Goal: Find specific page/section: Find specific page/section

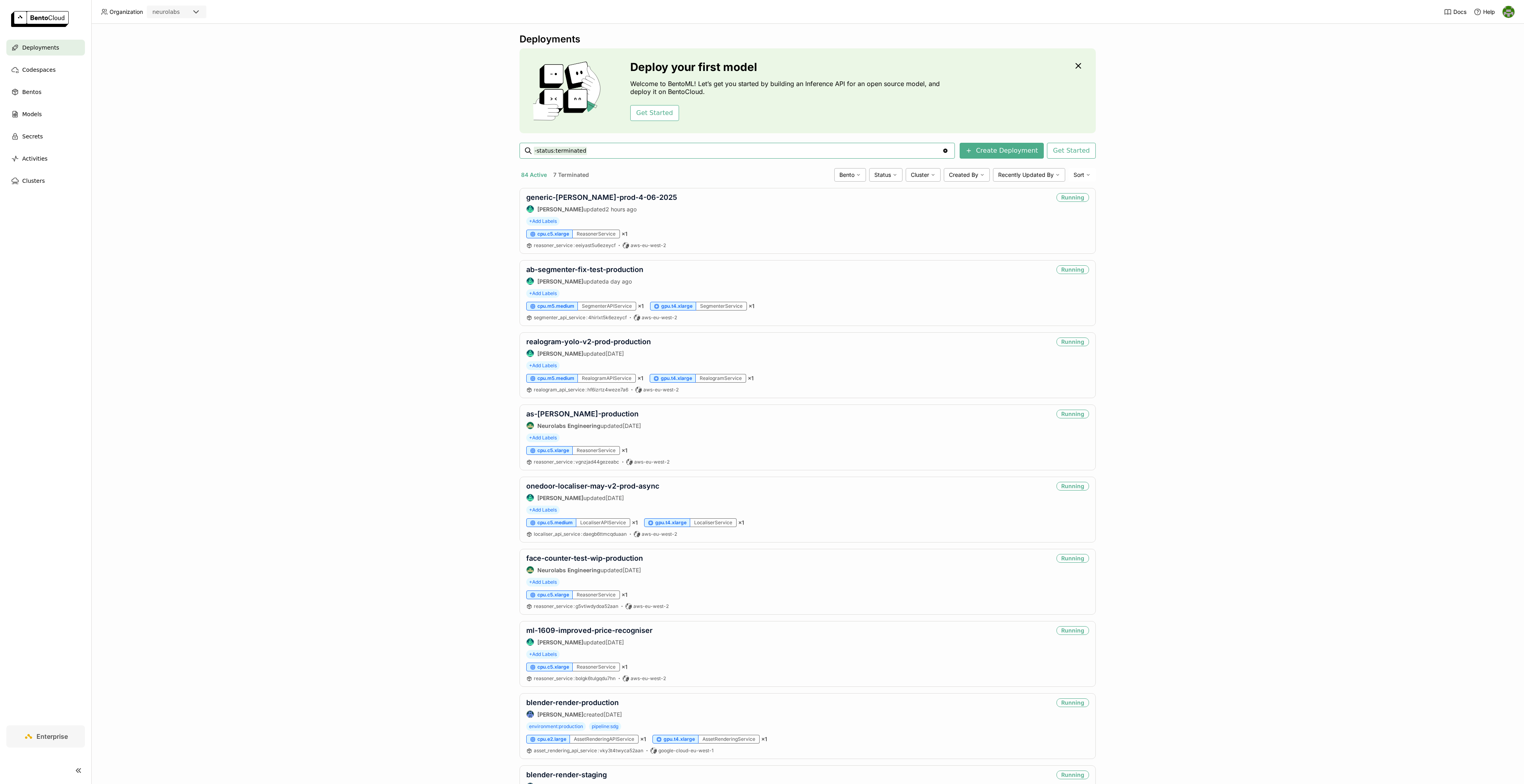
click at [605, 154] on input "-status:terminated" at bounding box center [738, 150] width 408 height 12
click at [608, 153] on input "-status:terminated" at bounding box center [738, 150] width 408 height 12
type input "confectionary-pricing-association"
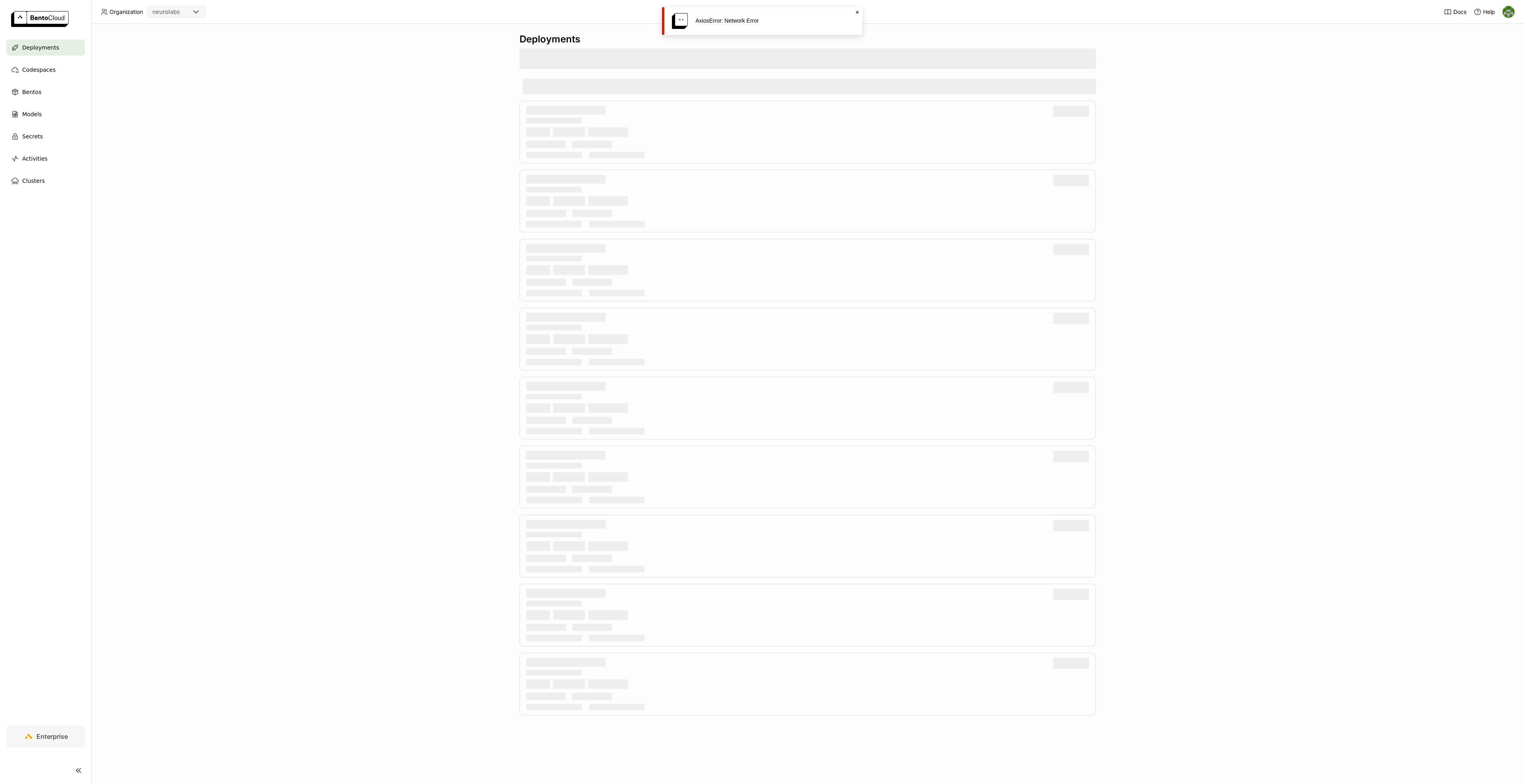
click at [858, 14] on icon "Close" at bounding box center [857, 12] width 7 height 7
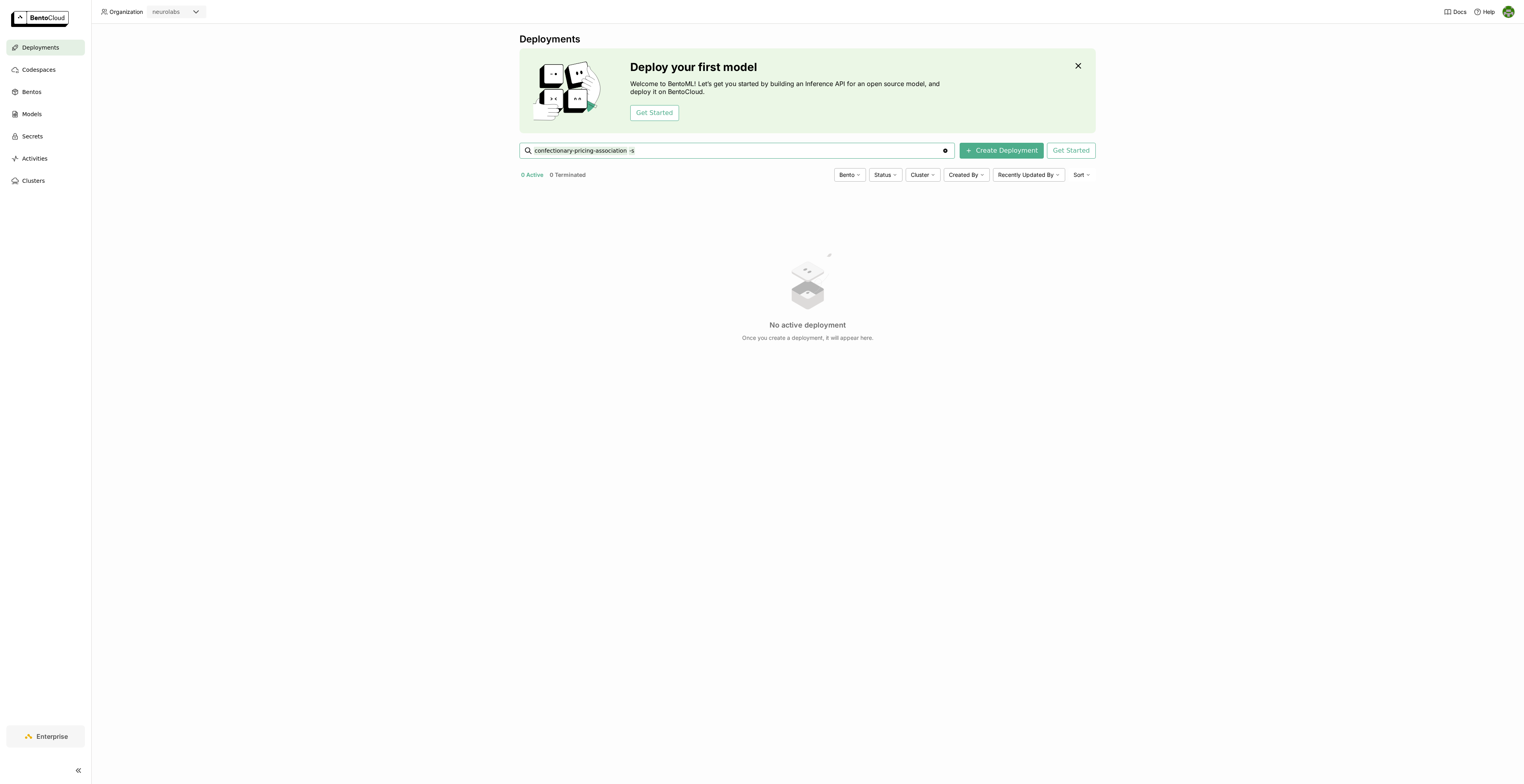
type input "confectionary-pricing-association"
type input "bento_repository:variation_seed_augmentation_service"
click at [44, 64] on div "Codespaces" at bounding box center [46, 70] width 79 height 16
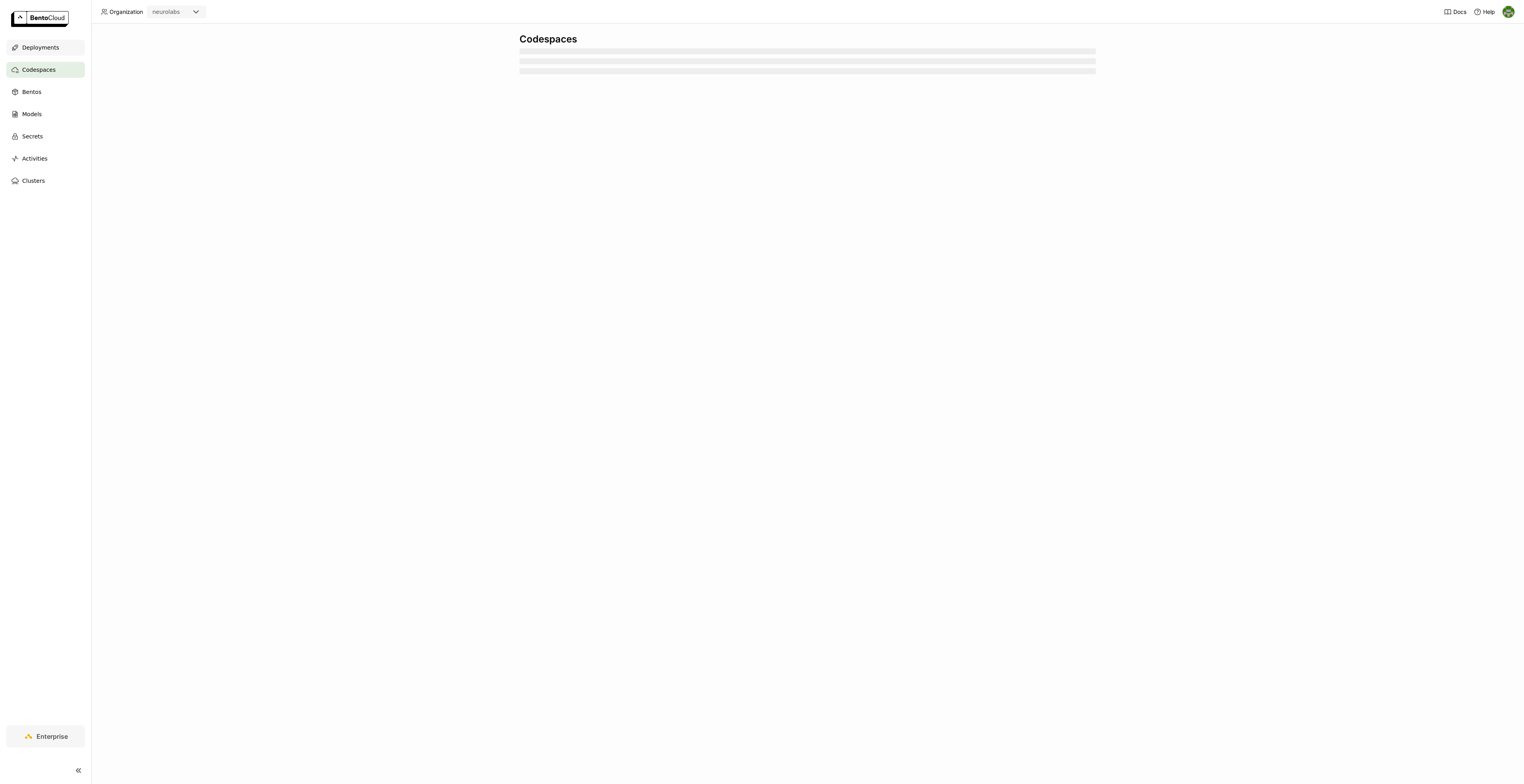
click at [60, 43] on div "Deployments" at bounding box center [46, 47] width 79 height 16
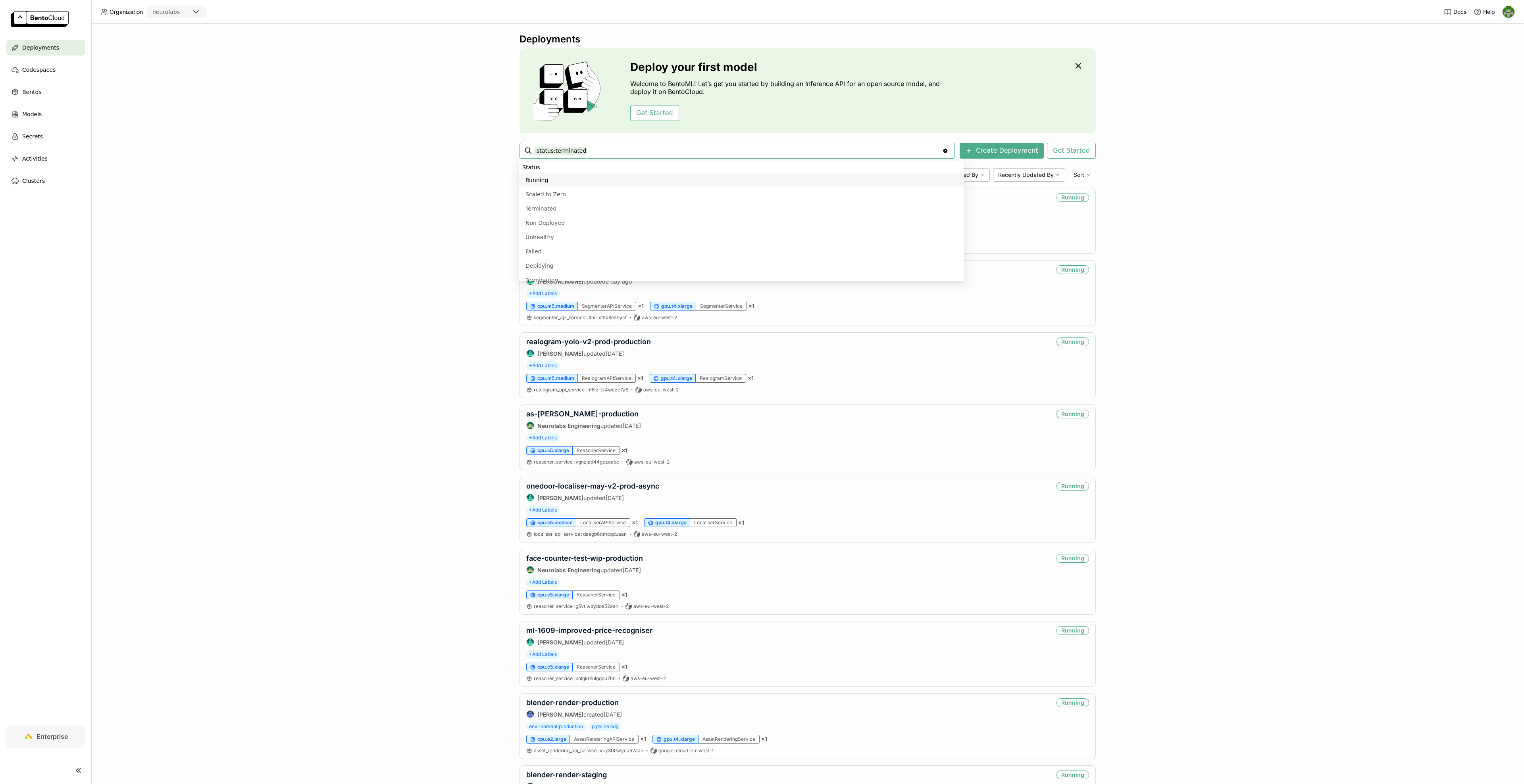
click at [948, 153] on icon "Clear value" at bounding box center [945, 151] width 7 height 7
